Goal: Task Accomplishment & Management: Manage account settings

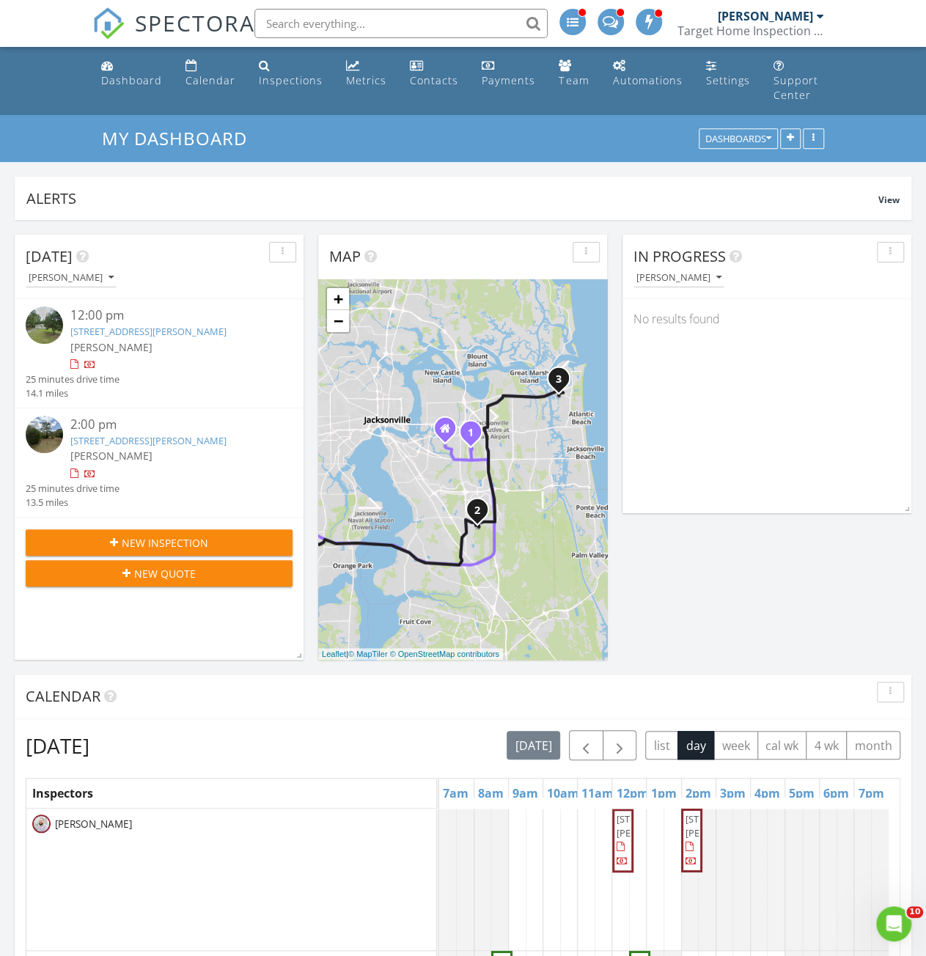
drag, startPoint x: 444, startPoint y: 488, endPoint x: 394, endPoint y: 493, distance: 50.9
click at [394, 493] on div "1 2 1 2 1 2 3 4 5 1 2 3 4 5 1 2 3 4 1 2 1 2 1 2 3 4 5 6 7 1 2 3 + − Florida Ave…" at bounding box center [462, 469] width 289 height 381
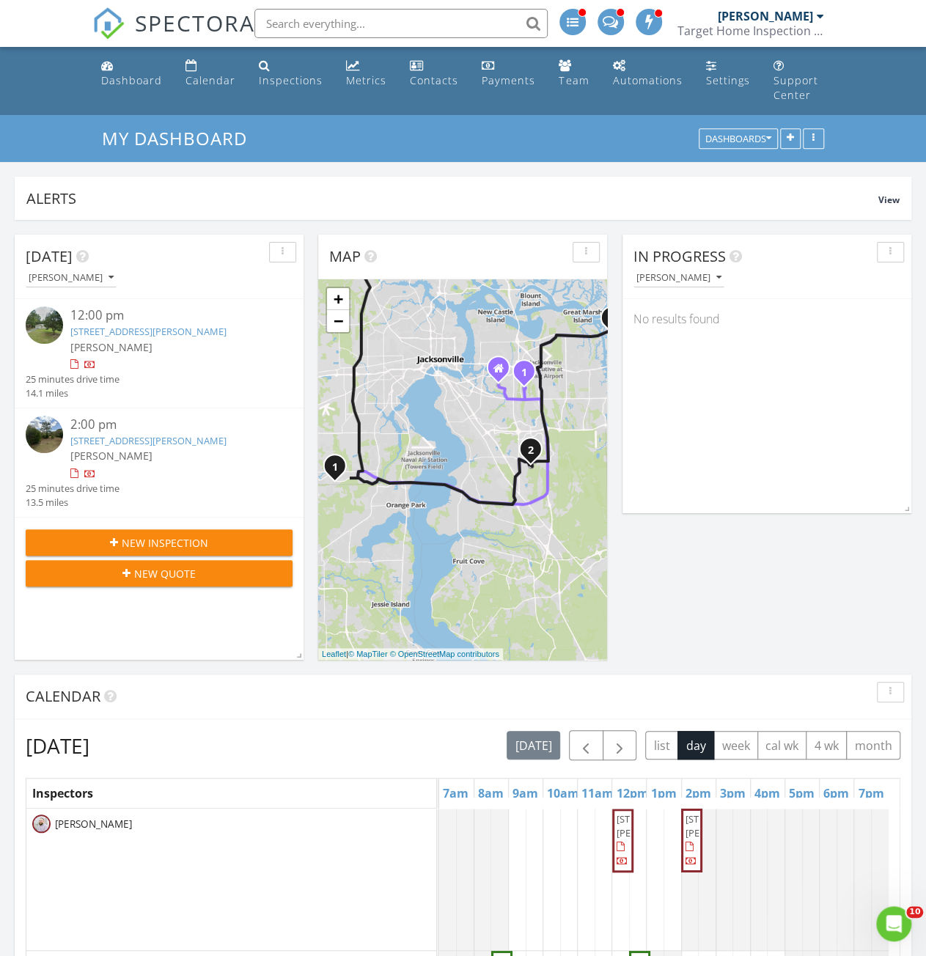
drag, startPoint x: 516, startPoint y: 501, endPoint x: 578, endPoint y: 437, distance: 88.7
click at [578, 437] on div "1 2 1 2 1 2 3 4 5 1 2 3 4 5 1 2 3 4 1 2 1 2 1 2 3 4 5 6 7 1 2 3 + − Florida Ave…" at bounding box center [462, 469] width 289 height 381
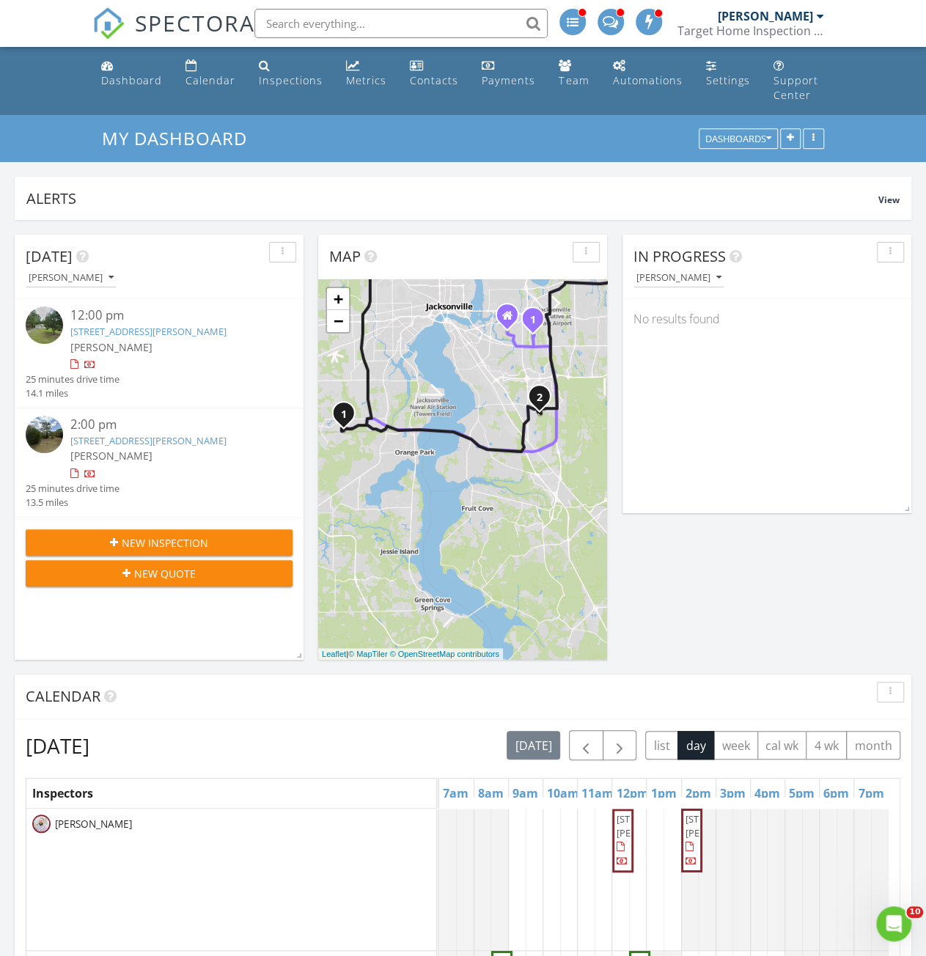
drag, startPoint x: 416, startPoint y: 579, endPoint x: 424, endPoint y: 522, distance: 57.0
click at [424, 522] on div "1 2 1 2 1 2 3 4 5 1 2 3 4 5 1 2 3 4 1 2 1 2 1 2 3 4 5 6 7 1 2 3 + − Florida Ave…" at bounding box center [462, 469] width 289 height 381
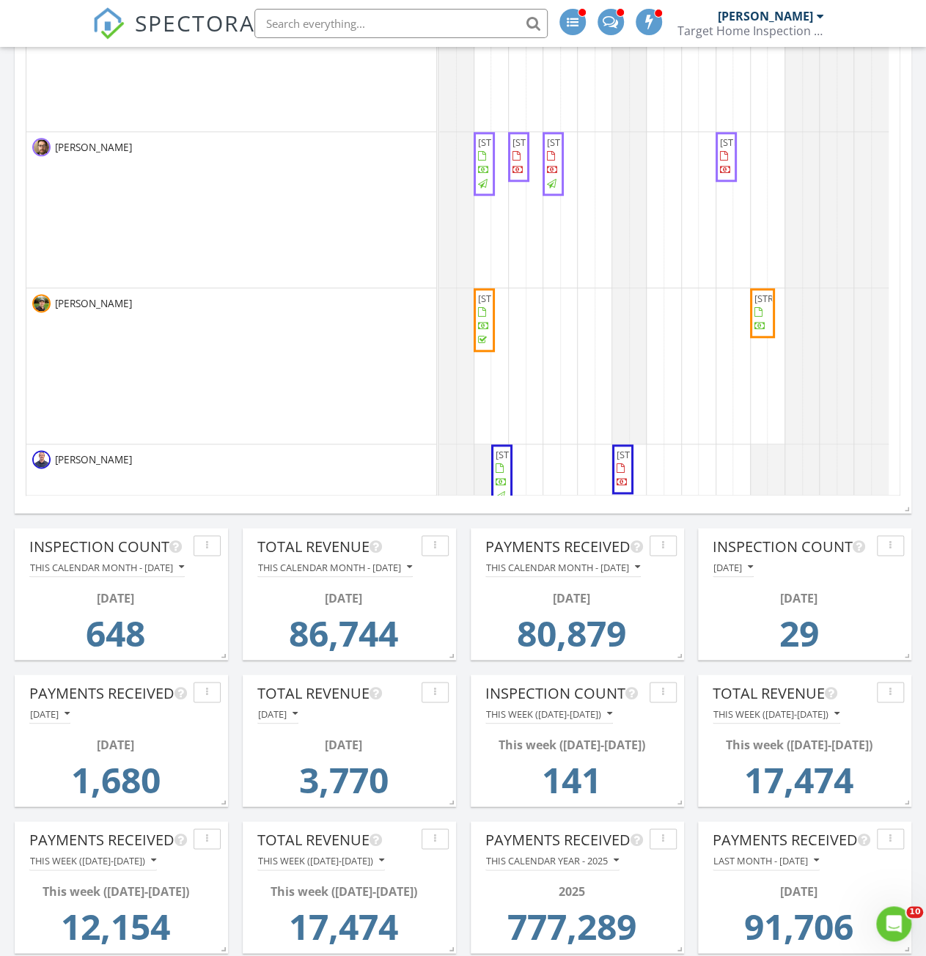
scroll to position [509, 0]
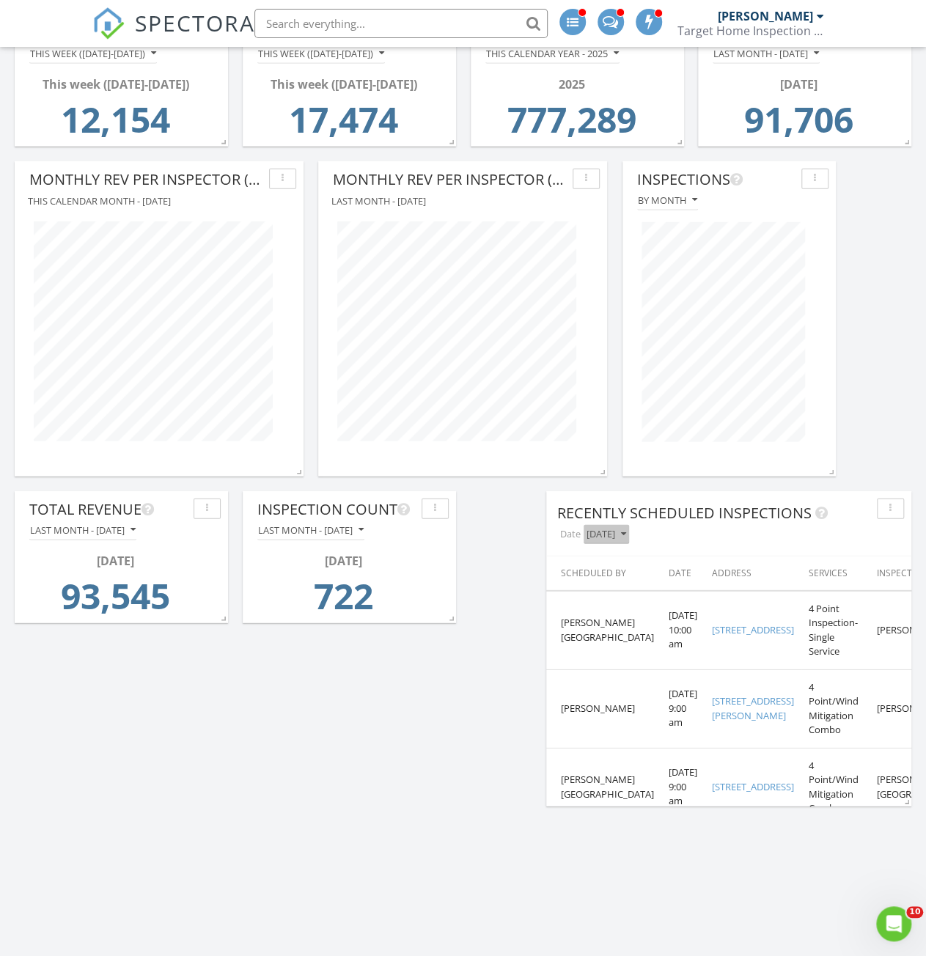
click at [612, 525] on button "Today" at bounding box center [606, 535] width 45 height 20
click at [620, 581] on div "Yesterday" at bounding box center [613, 588] width 37 height 18
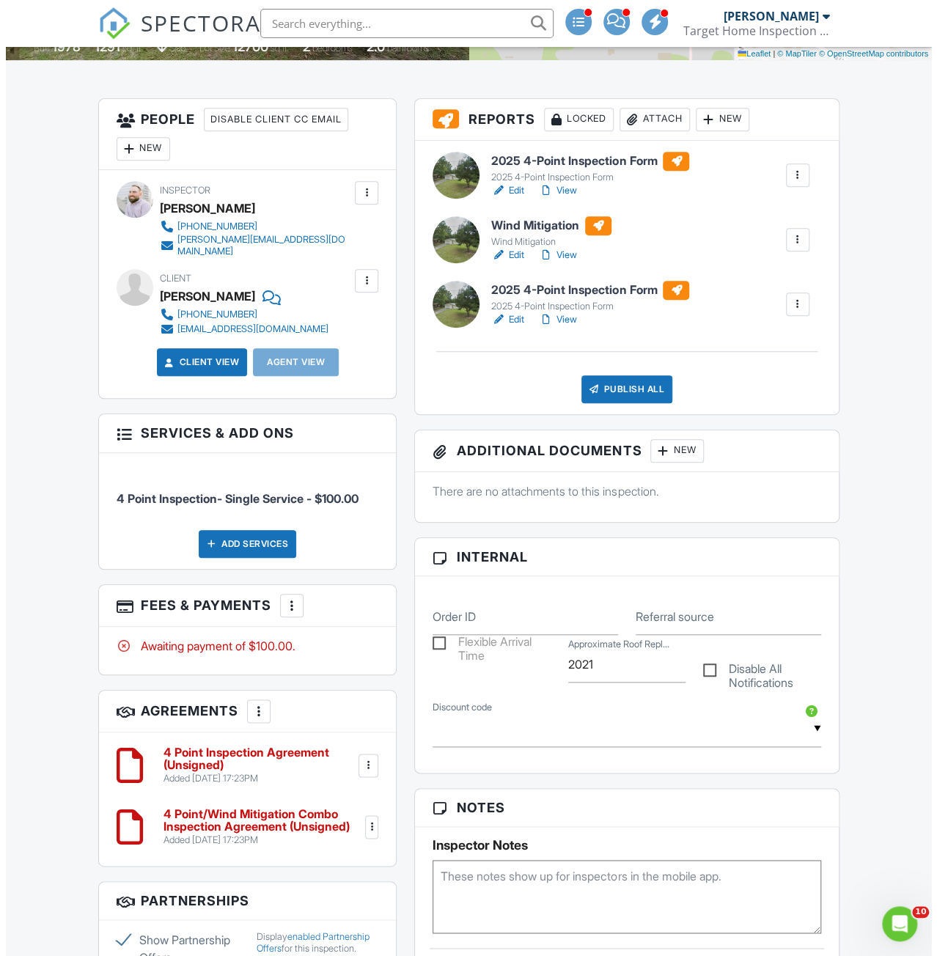
scroll to position [147, 0]
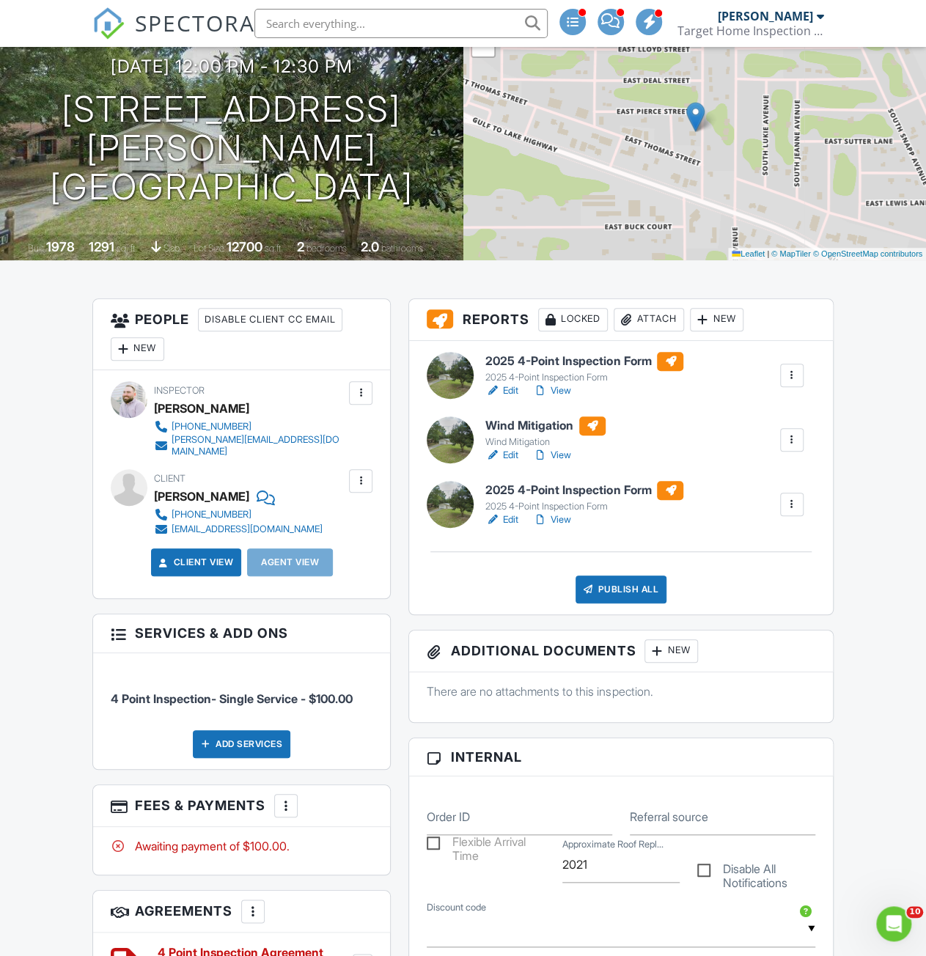
click at [798, 512] on div at bounding box center [792, 504] width 15 height 15
click at [758, 626] on div "Delete" at bounding box center [748, 618] width 31 height 16
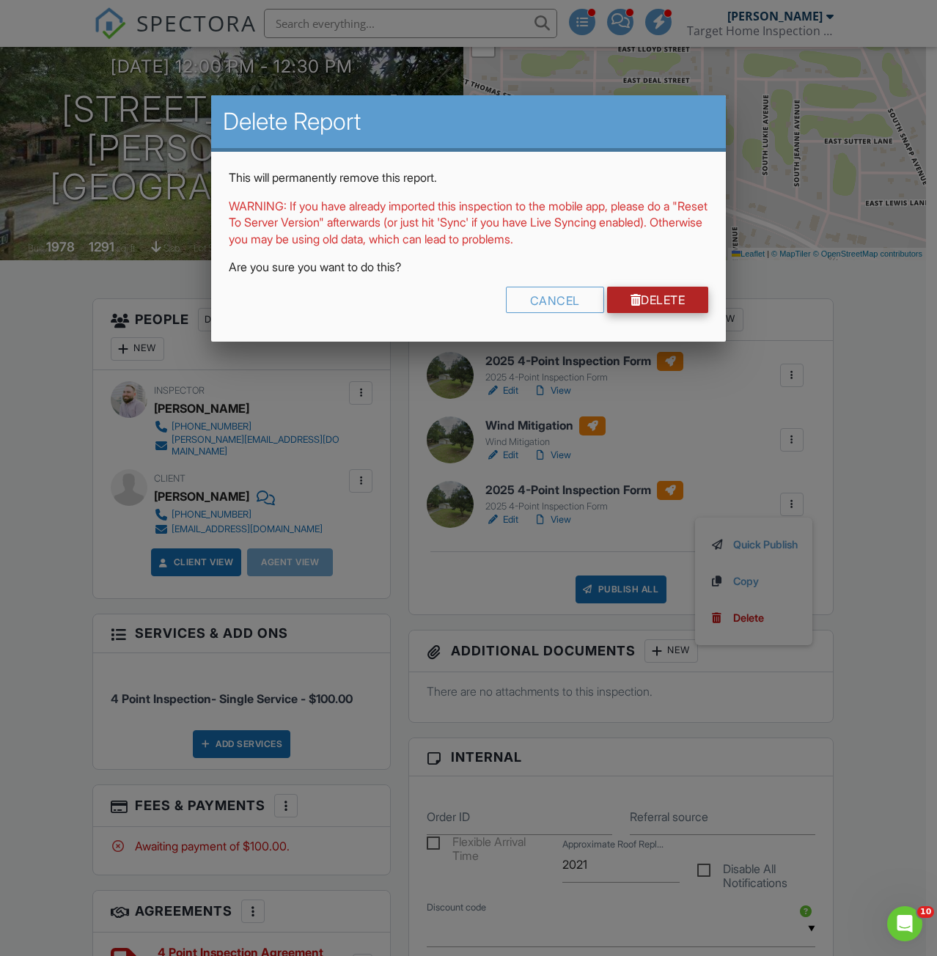
click at [662, 306] on link "Delete" at bounding box center [658, 300] width 102 height 26
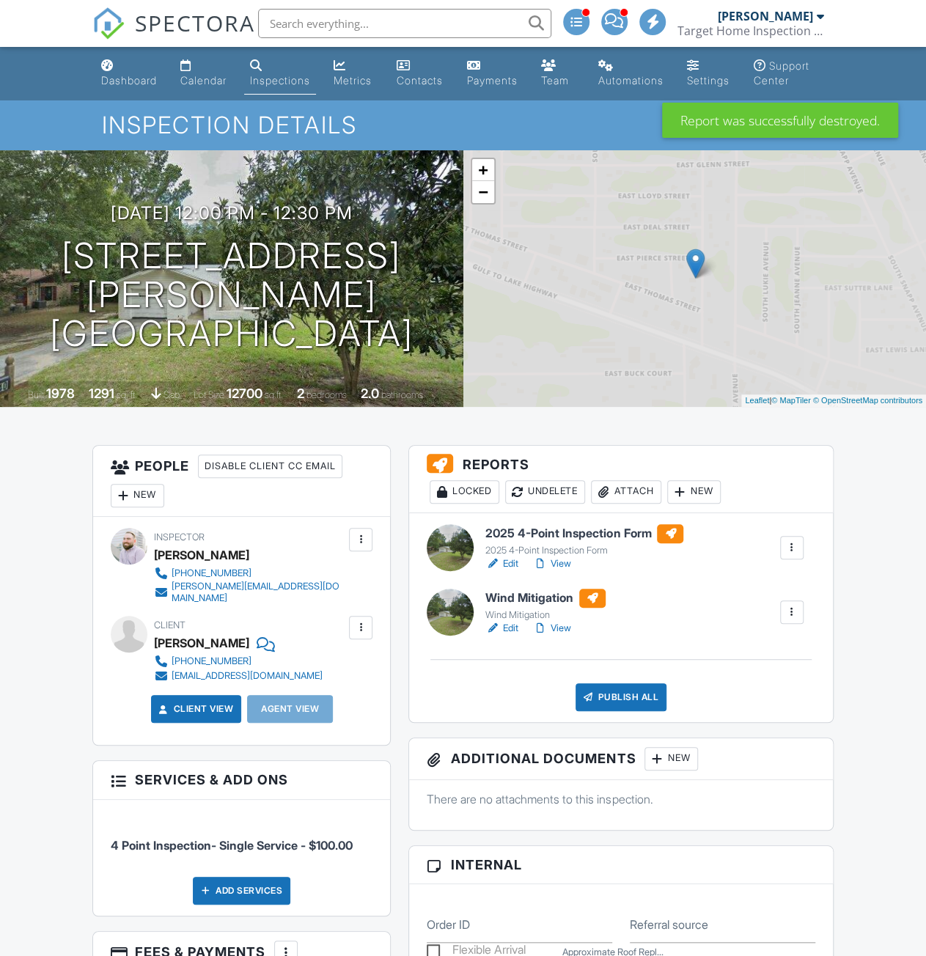
click at [793, 620] on div at bounding box center [792, 612] width 15 height 15
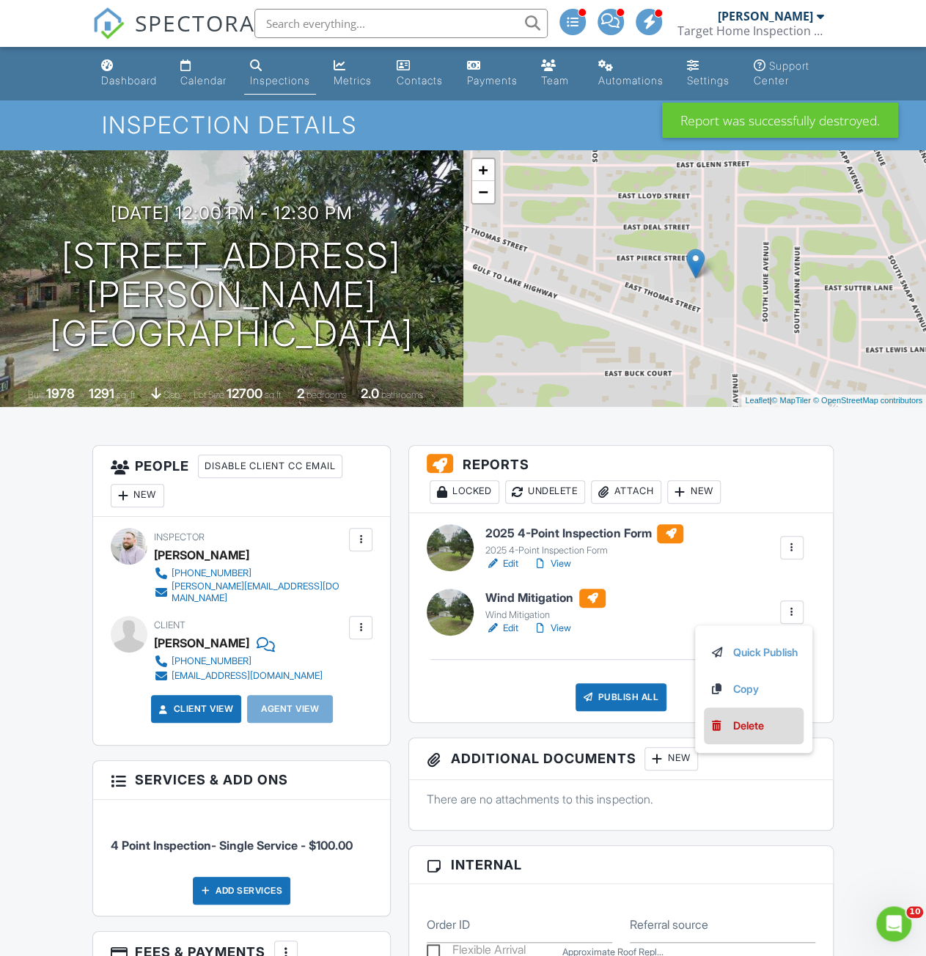
click at [768, 734] on link "Delete" at bounding box center [754, 726] width 88 height 16
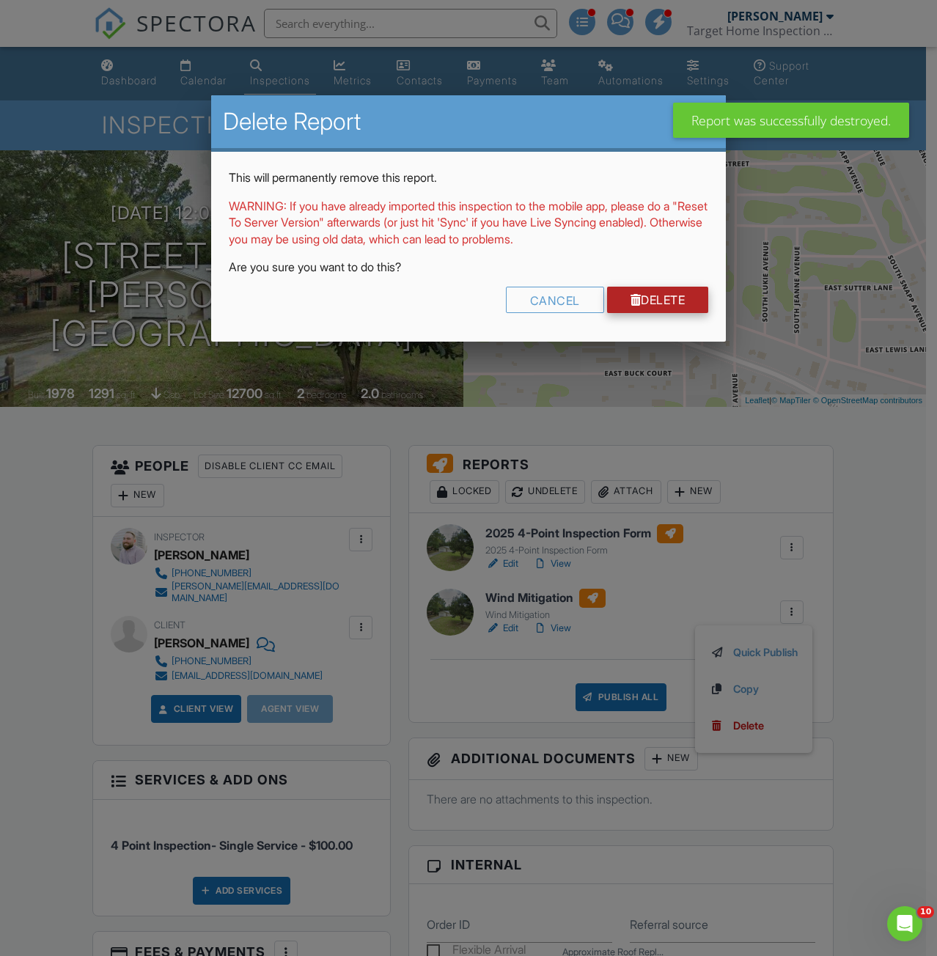
click at [657, 298] on link "Delete" at bounding box center [658, 300] width 102 height 26
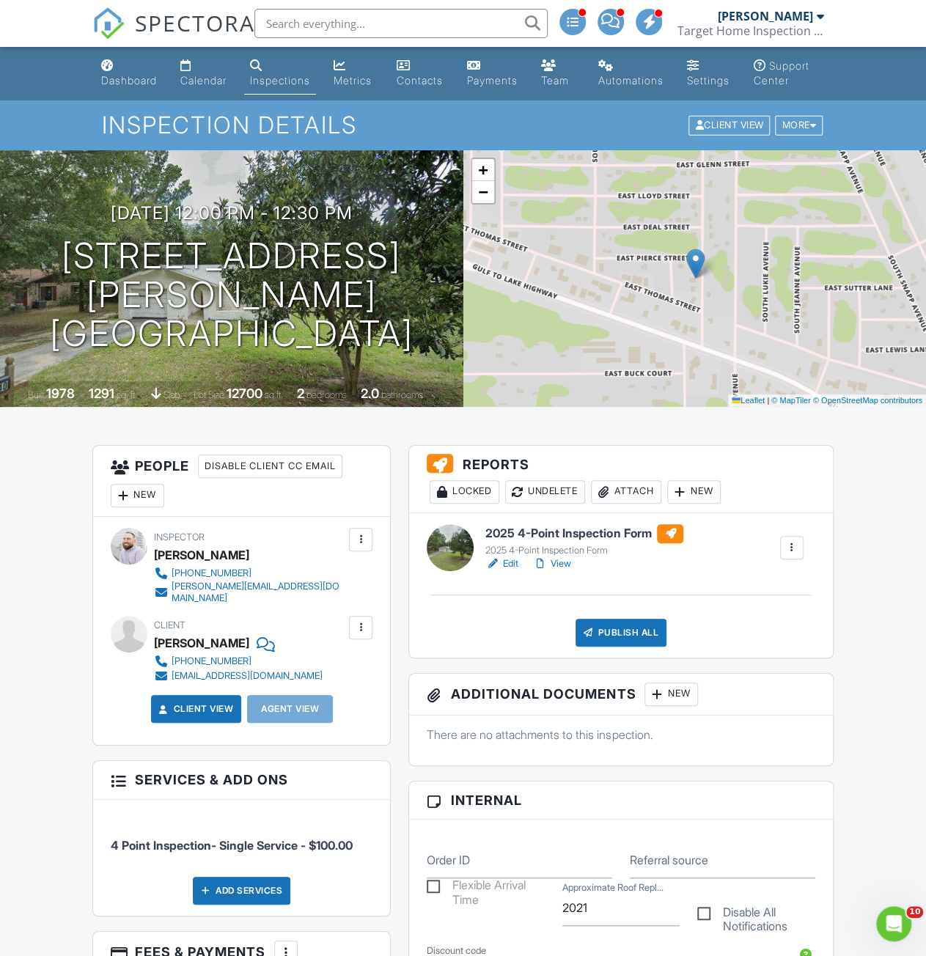
click at [644, 504] on div "Attach" at bounding box center [626, 491] width 70 height 23
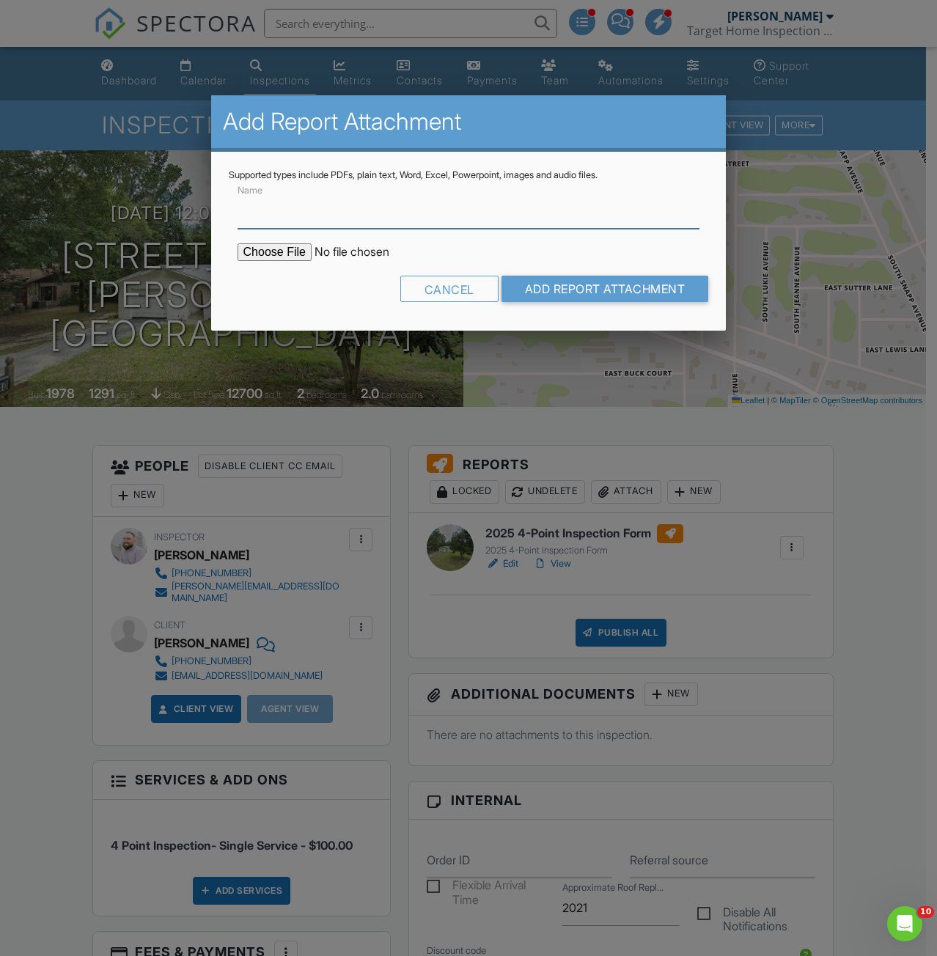
click at [349, 221] on input "Name" at bounding box center [469, 211] width 463 height 36
type input "Roof Permit"
click at [300, 252] on input "file" at bounding box center [362, 252] width 249 height 18
type input "C:\fakepath\PERMIT DETAIL REPORT (202114059).pdf"
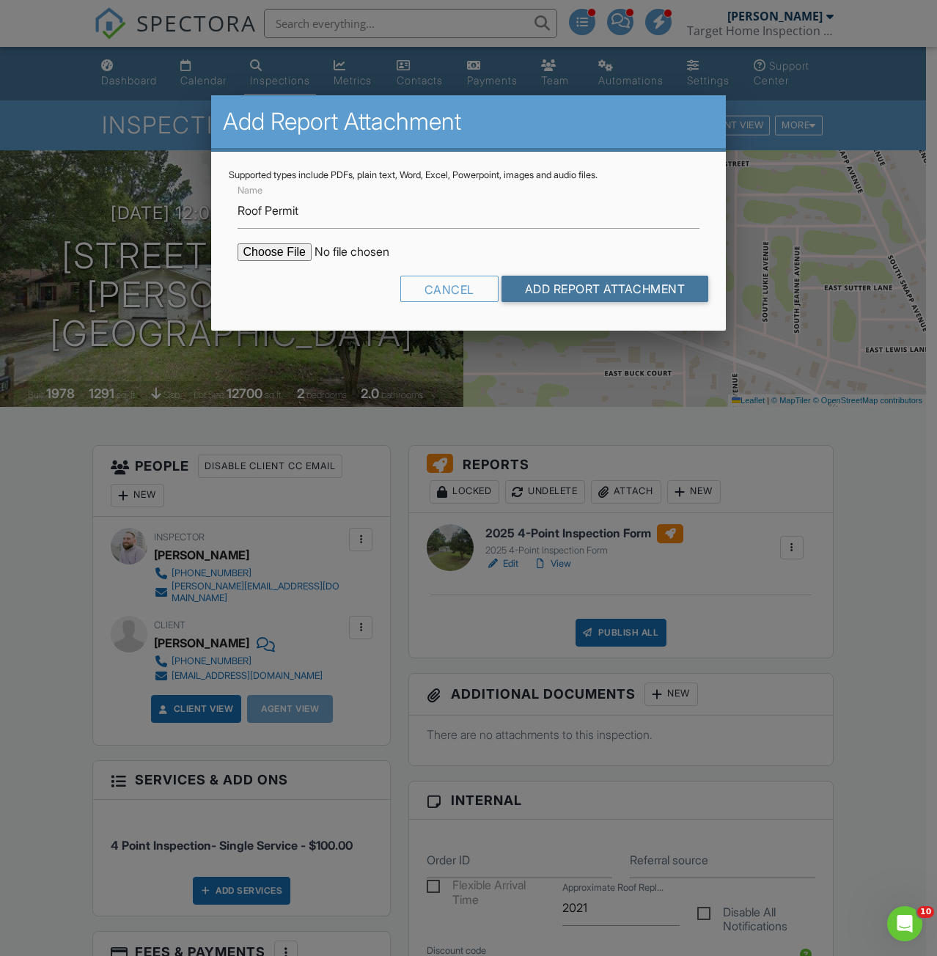
click at [566, 279] on input "Add Report Attachment" at bounding box center [606, 289] width 208 height 26
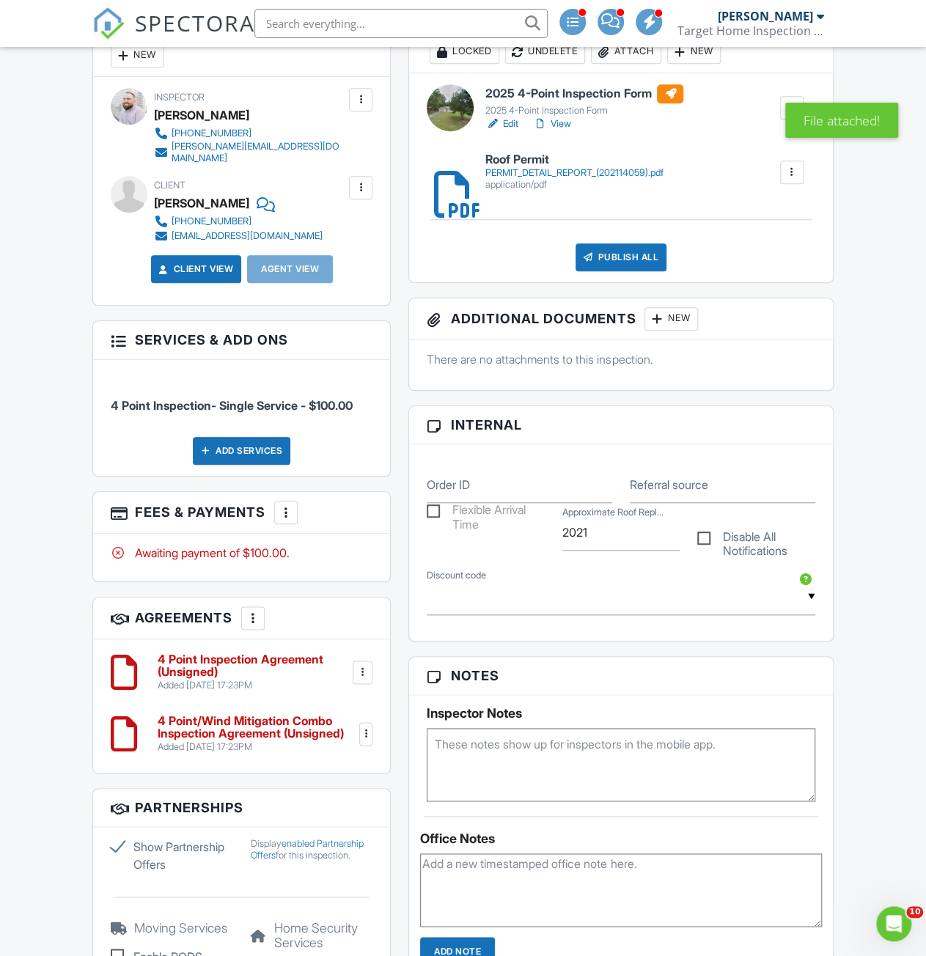
click at [485, 753] on textarea at bounding box center [621, 764] width 388 height 73
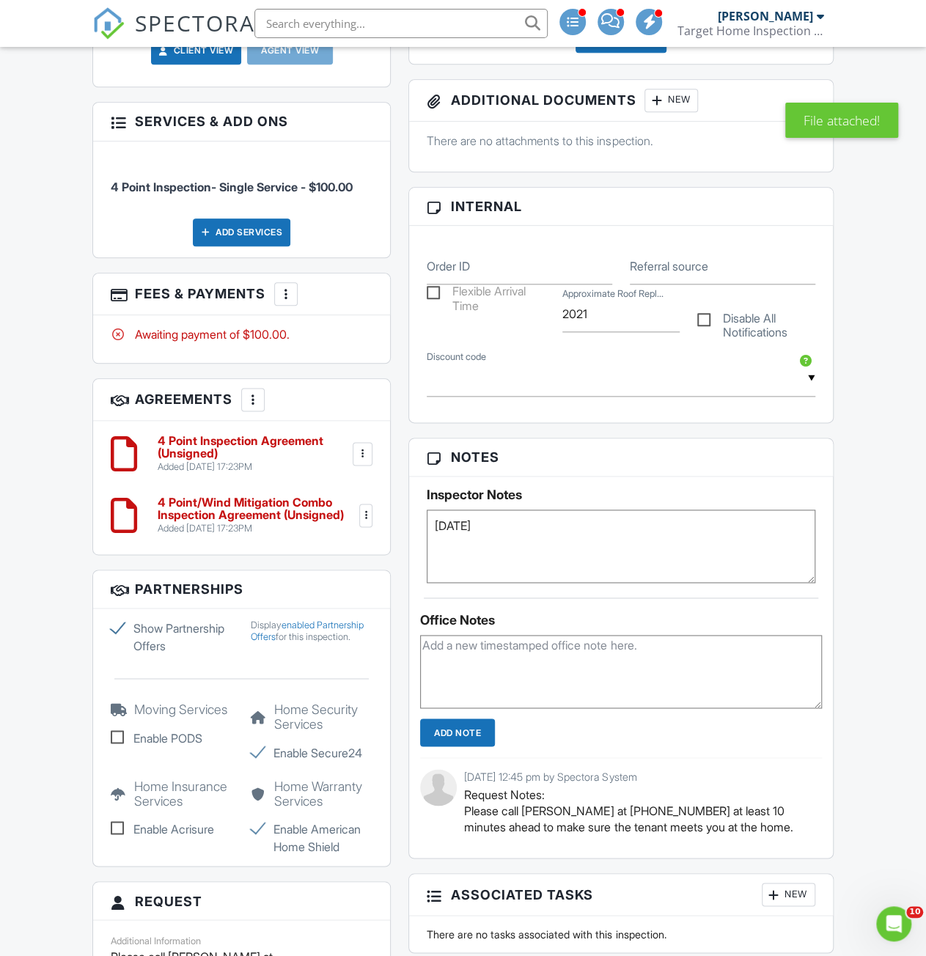
scroll to position [660, 0]
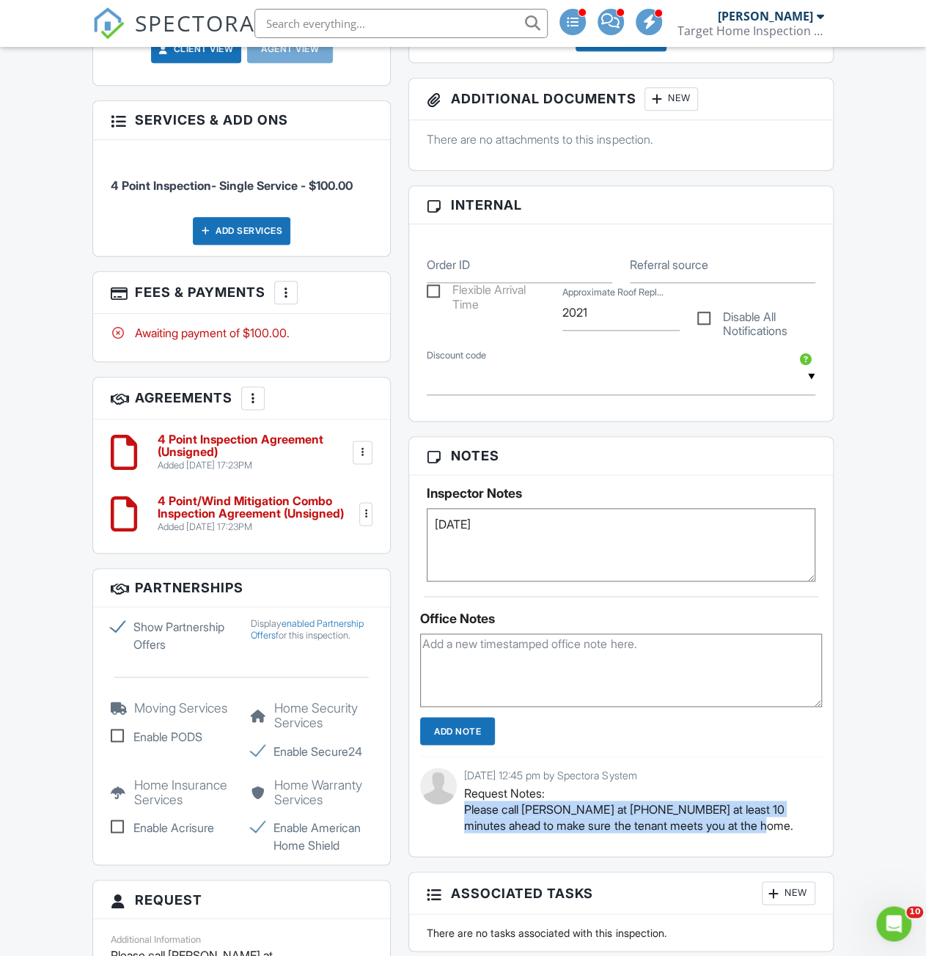
drag, startPoint x: 460, startPoint y: 822, endPoint x: 796, endPoint y: 842, distance: 335.7
click at [796, 842] on div "[DATE] 12:45 pm by Spectora System Request Notes: Please call [PERSON_NAME] at …" at bounding box center [620, 806] width 401 height 100
copy p "Please call [PERSON_NAME] at [PHONE_NUMBER] at least 10 minutes ahead to make s…"
click at [452, 573] on textarea "[DATE]" at bounding box center [621, 544] width 388 height 73
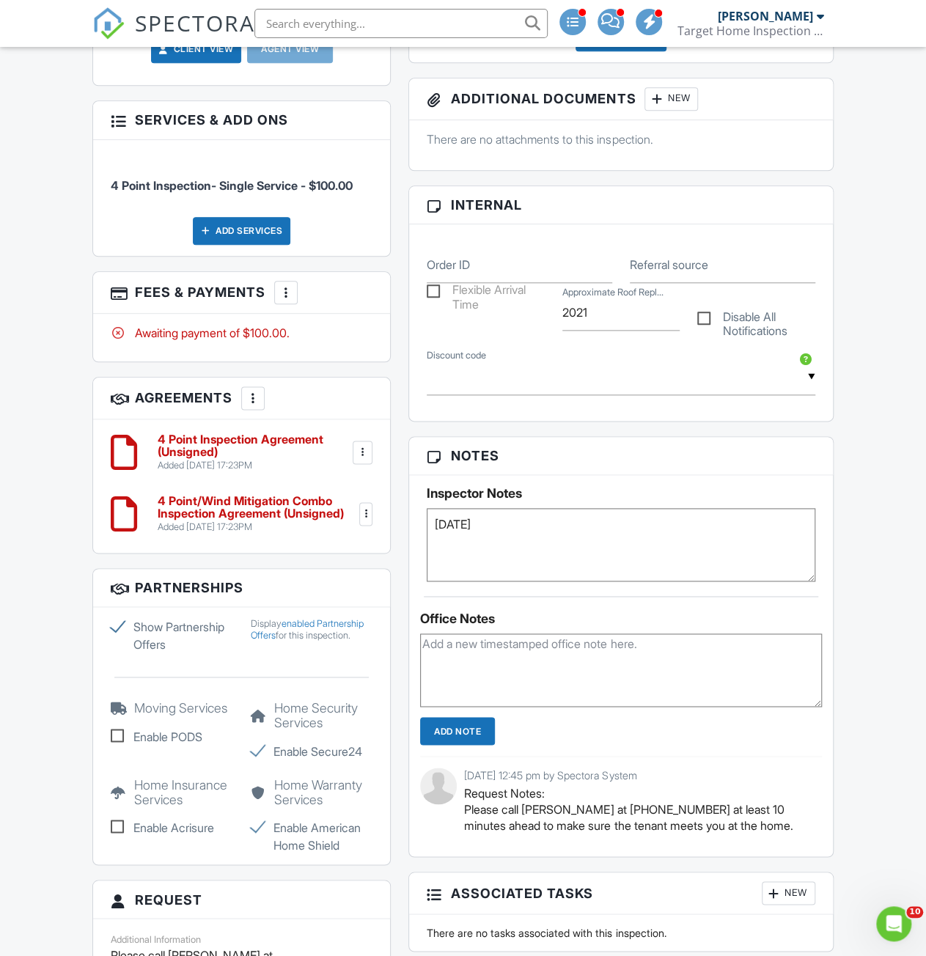
click at [499, 562] on textarea "[DATE]" at bounding box center [621, 544] width 388 height 73
paste textarea "Please call [PERSON_NAME] at [PHONE_NUMBER] at least 10 minutes ahead to make s…"
type textarea "[DATE] Please call [PERSON_NAME] at [PHONE_NUMBER] at least 10 minutes ahead to…"
click at [527, 678] on textarea at bounding box center [620, 669] width 401 height 73
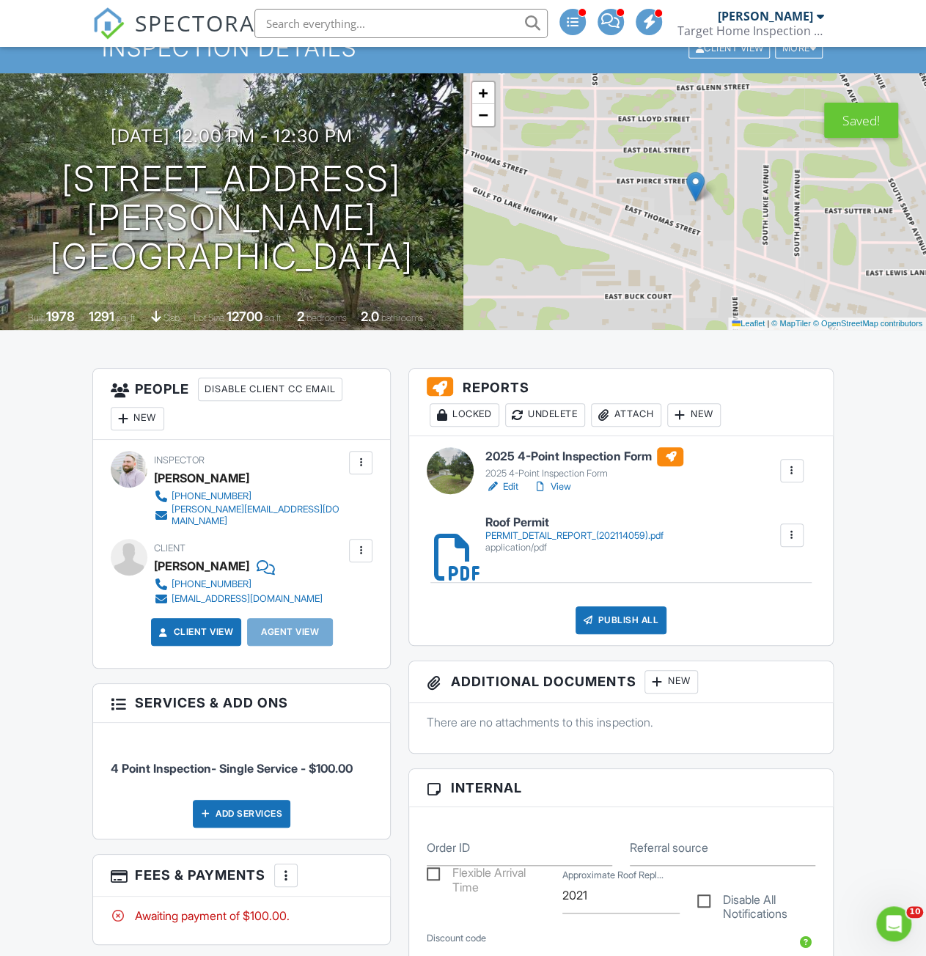
scroll to position [0, 0]
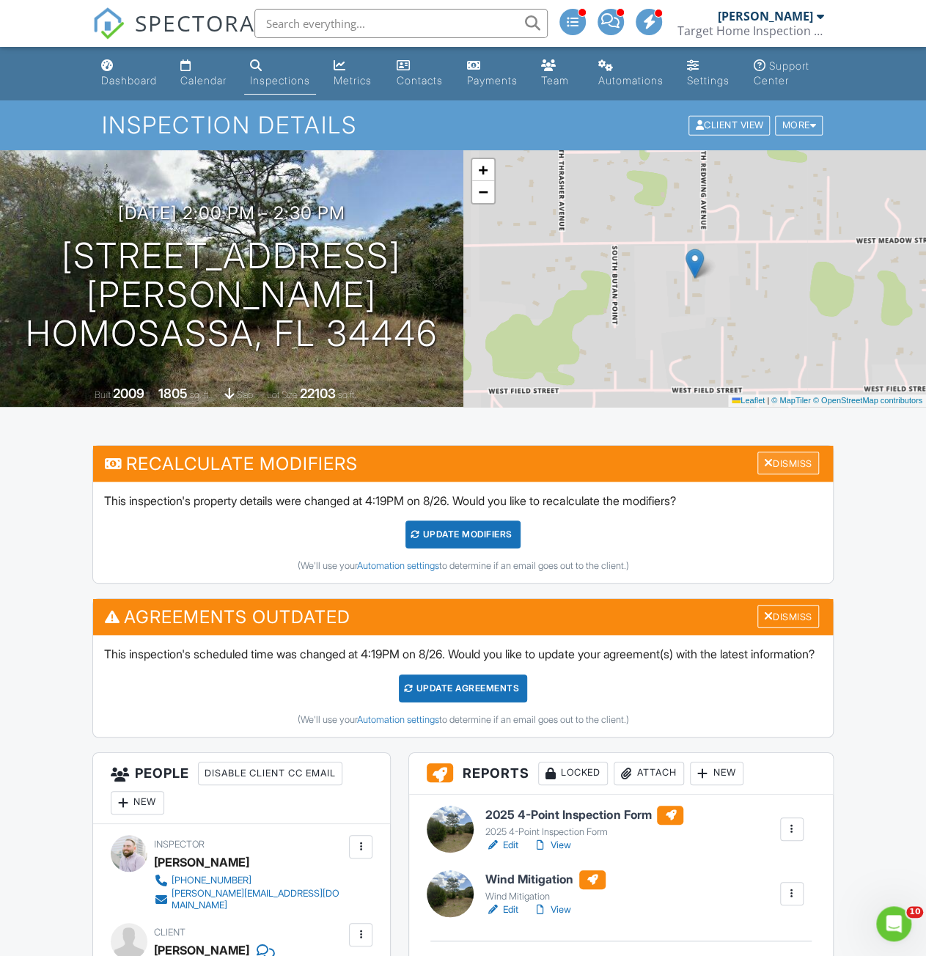
click at [807, 474] on div "Dismiss" at bounding box center [788, 463] width 62 height 23
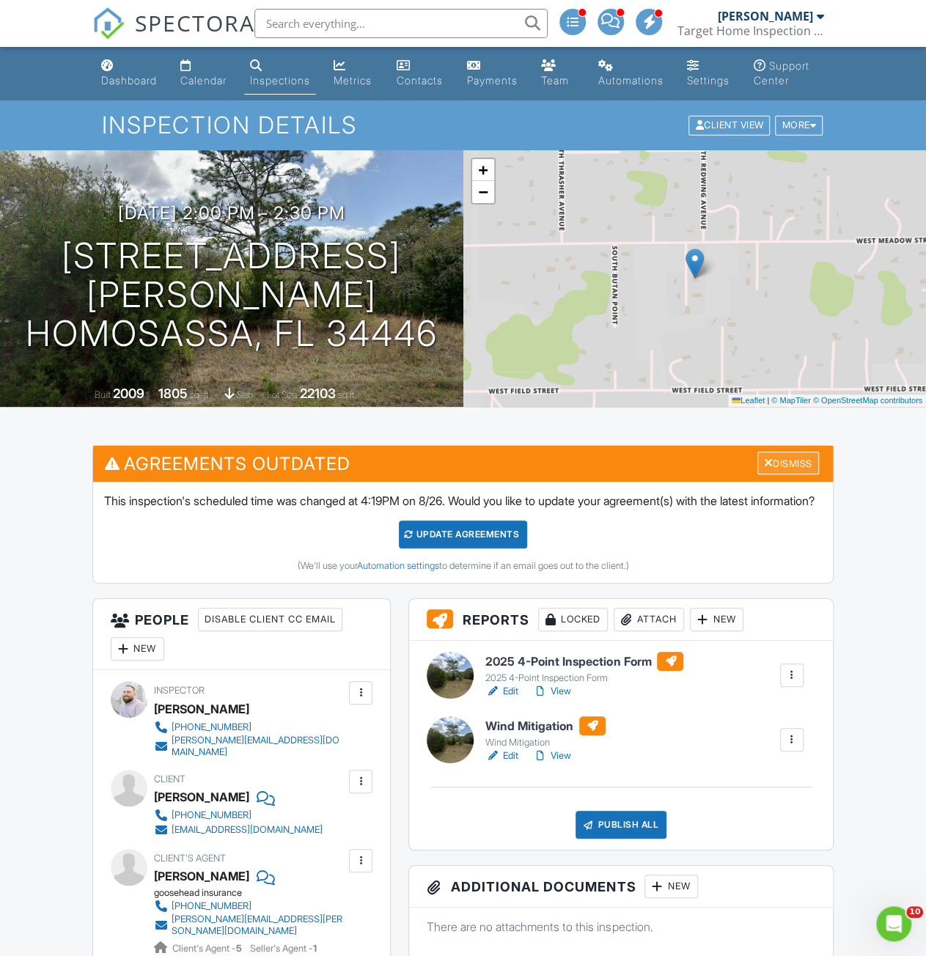
click at [802, 474] on div "Dismiss" at bounding box center [788, 463] width 62 height 23
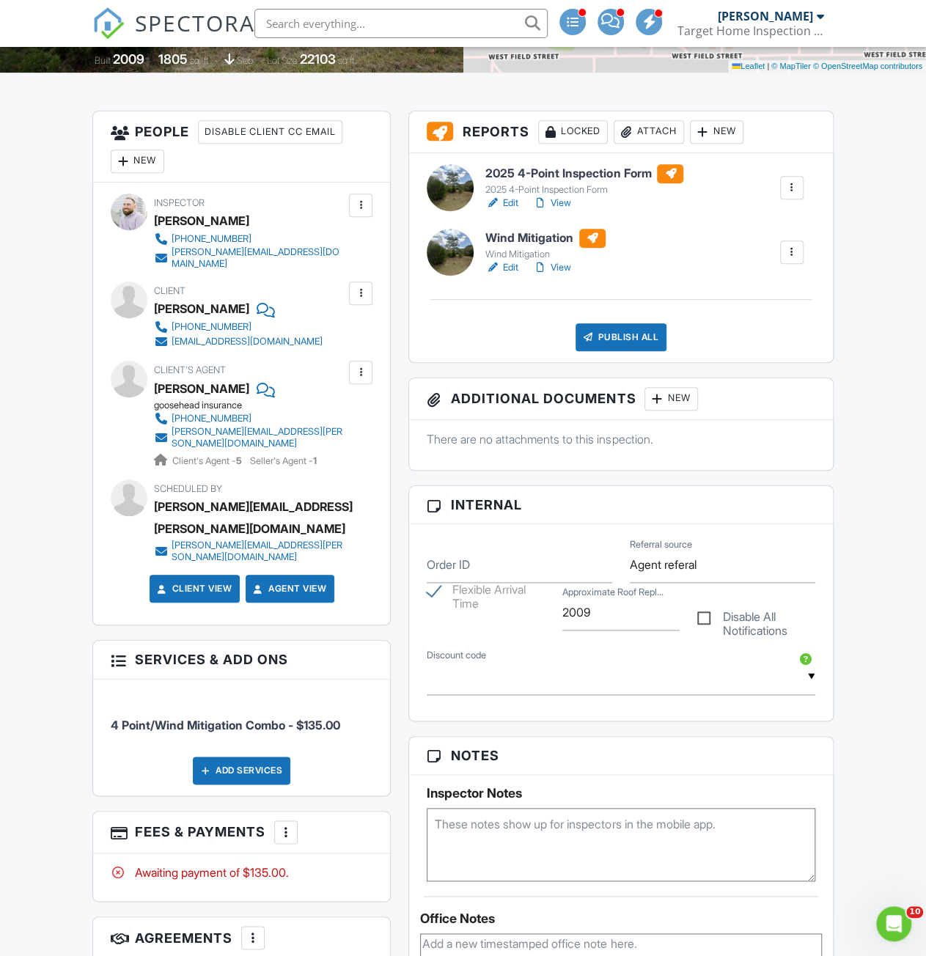
scroll to position [367, 0]
